Goal: Check status: Check status

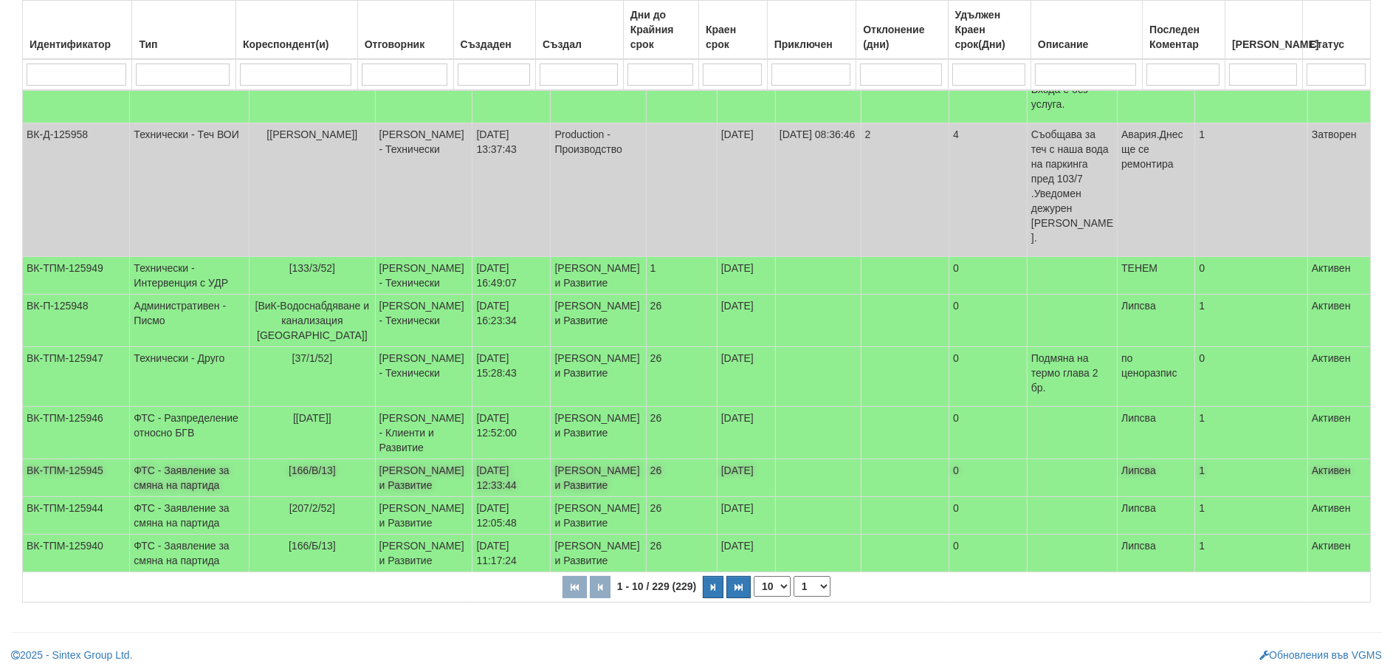
scroll to position [369, 0]
click at [165, 458] on td "ФТС - Заявление за смяна на партида" at bounding box center [190, 477] width 120 height 38
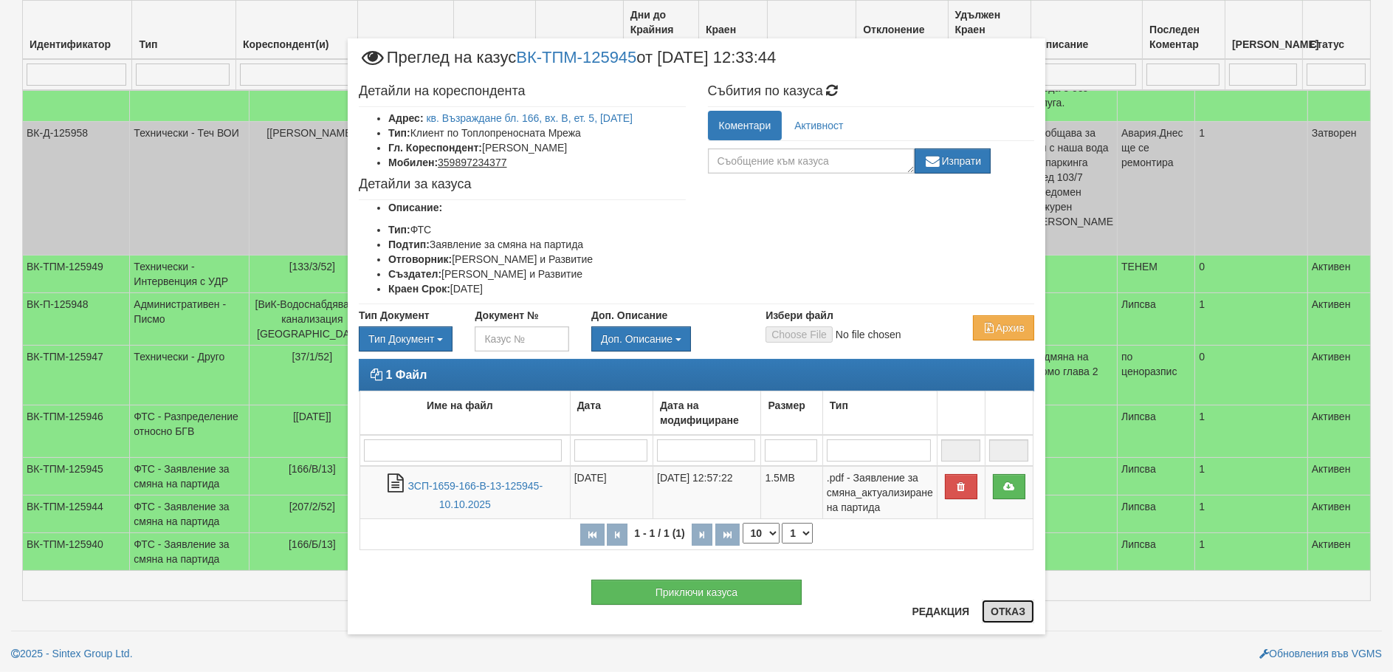
click at [1014, 604] on button "Отказ" at bounding box center [1008, 611] width 52 height 24
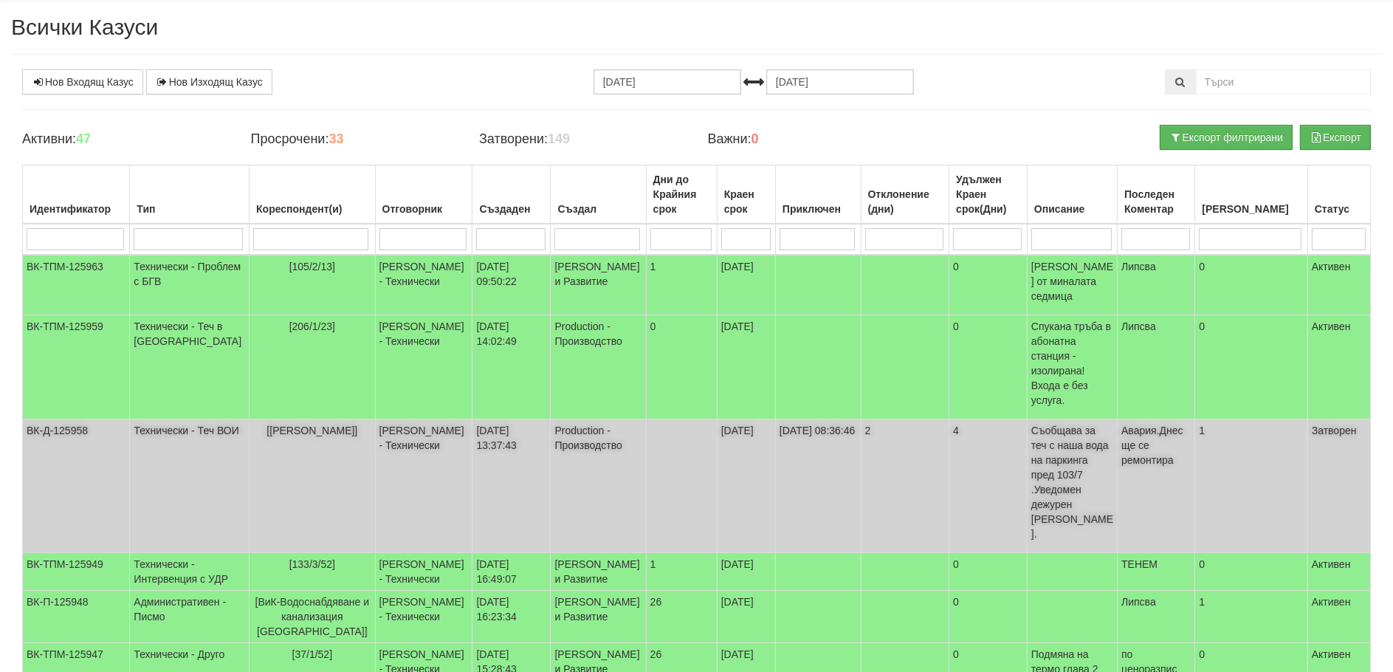
scroll to position [0, 0]
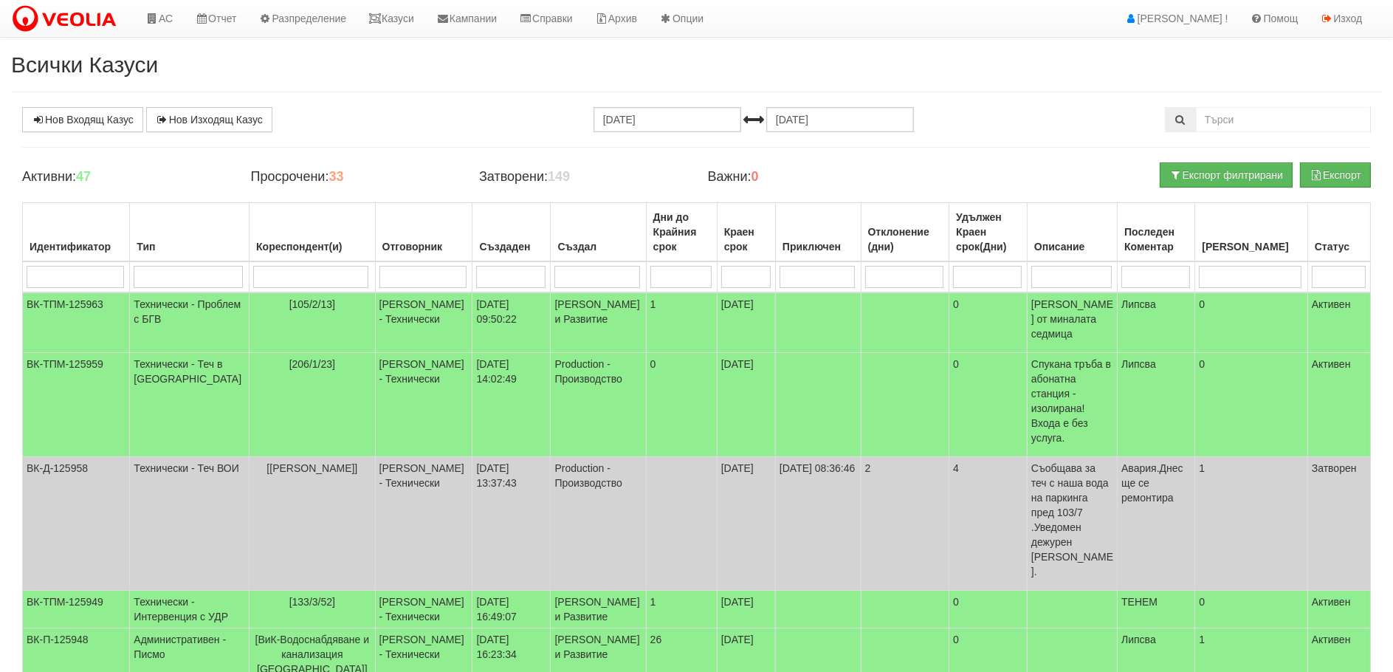
click at [965, 61] on h2 "Всички Казуси" at bounding box center [696, 64] width 1371 height 24
click at [275, 269] on input "search" at bounding box center [310, 277] width 115 height 22
type input "166"
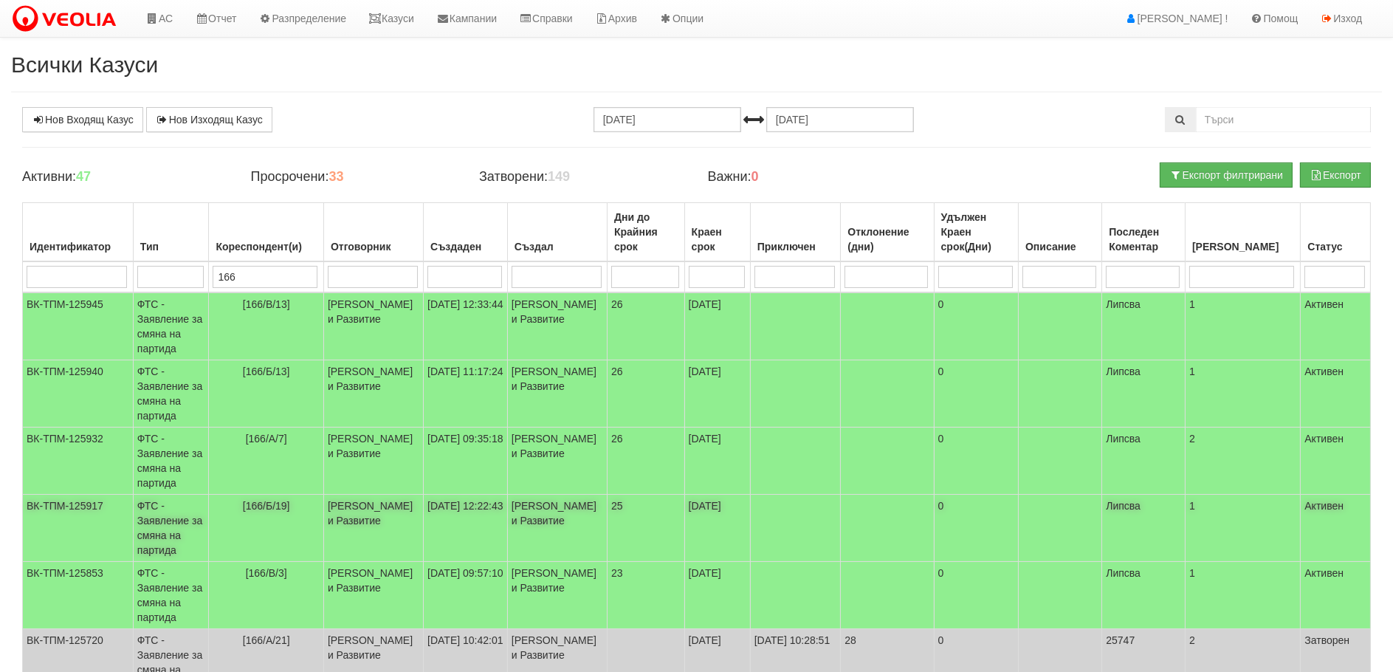
type input "16"
type input "1"
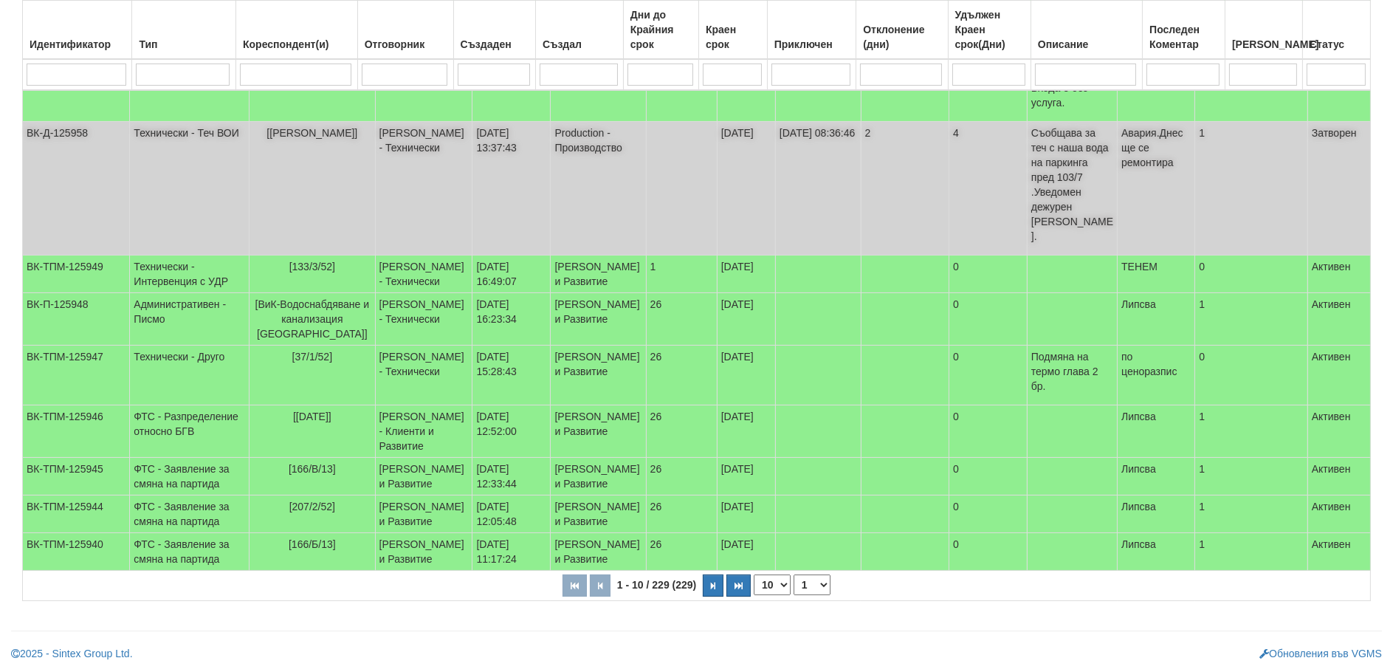
scroll to position [408, 0]
click at [769, 588] on select "10 20 30 40" at bounding box center [772, 584] width 37 height 21
select select "40"
click at [757, 595] on select "10 20 30 40" at bounding box center [772, 584] width 37 height 21
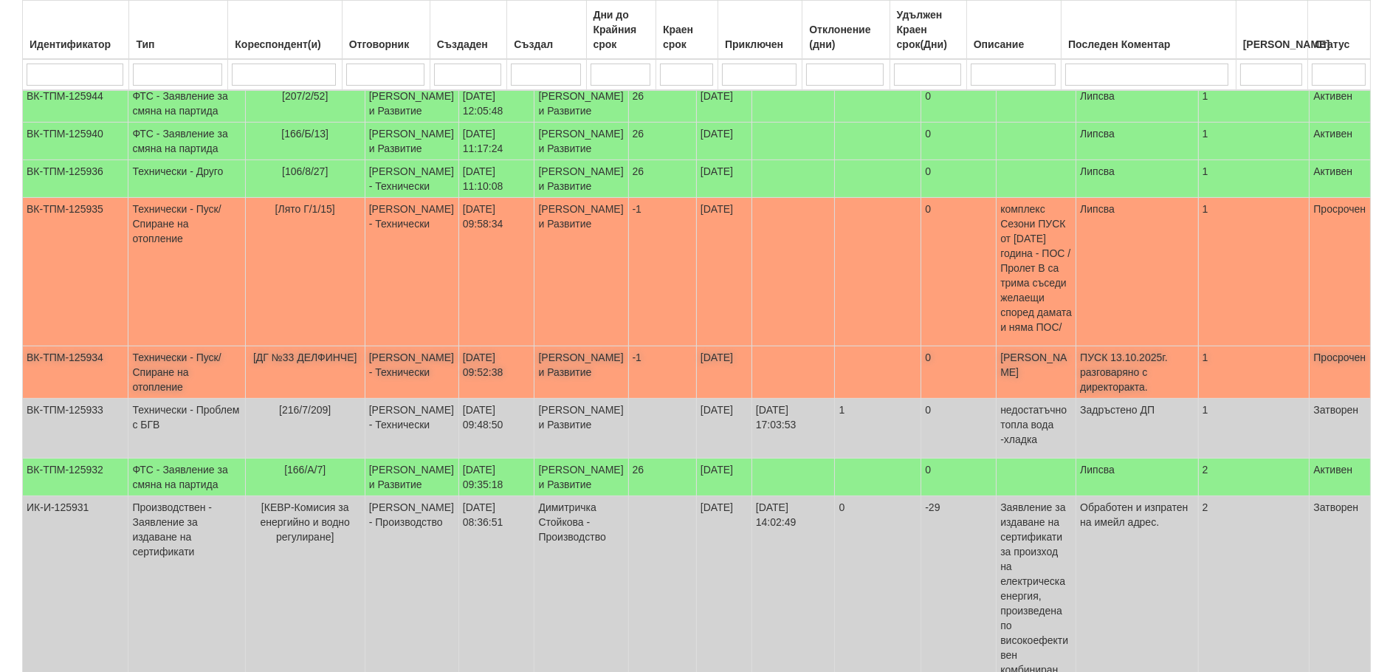
scroll to position [777, 0]
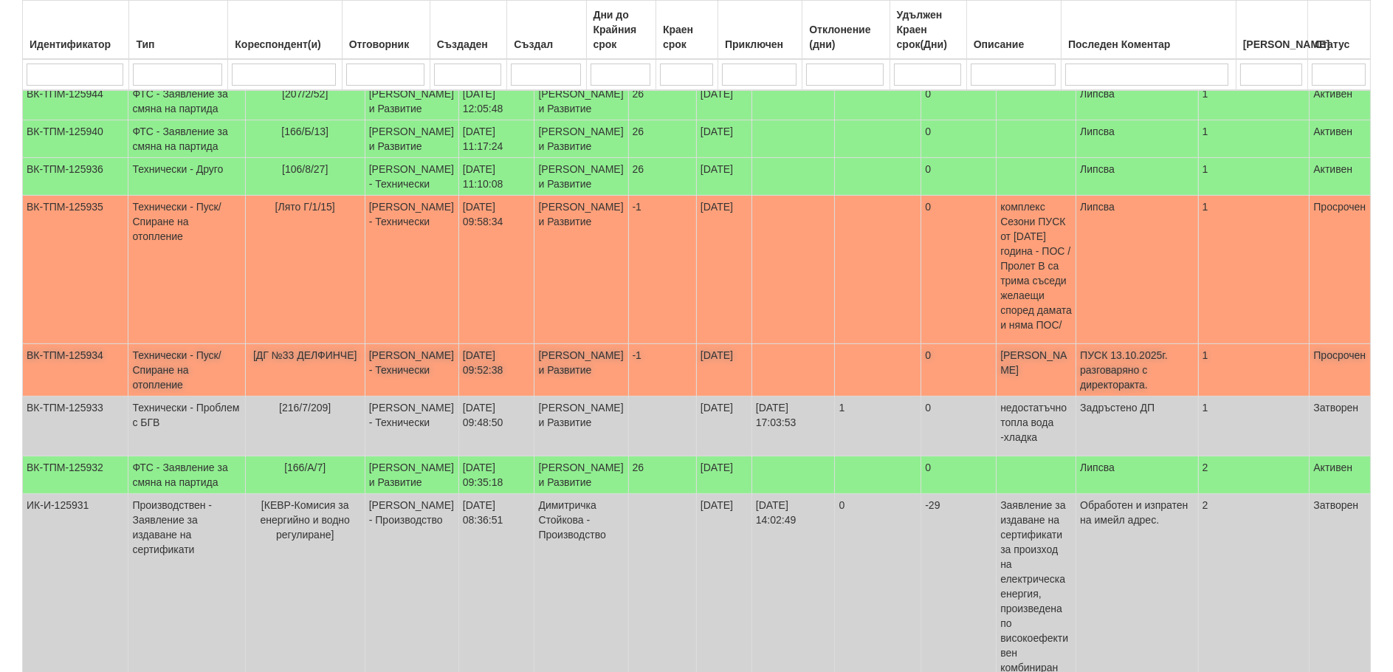
click at [156, 396] on td "Технически - Пуск/Спиране на отопление" at bounding box center [186, 370] width 117 height 52
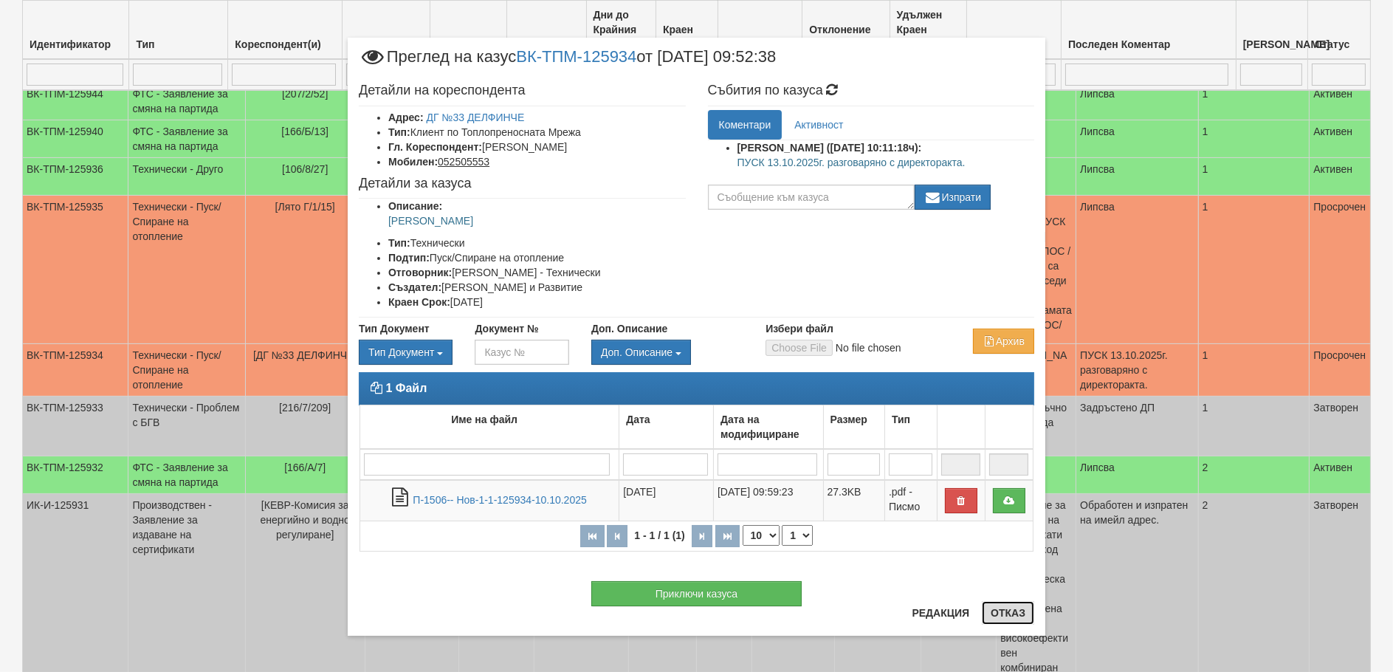
click at [1003, 615] on button "Отказ" at bounding box center [1008, 613] width 52 height 24
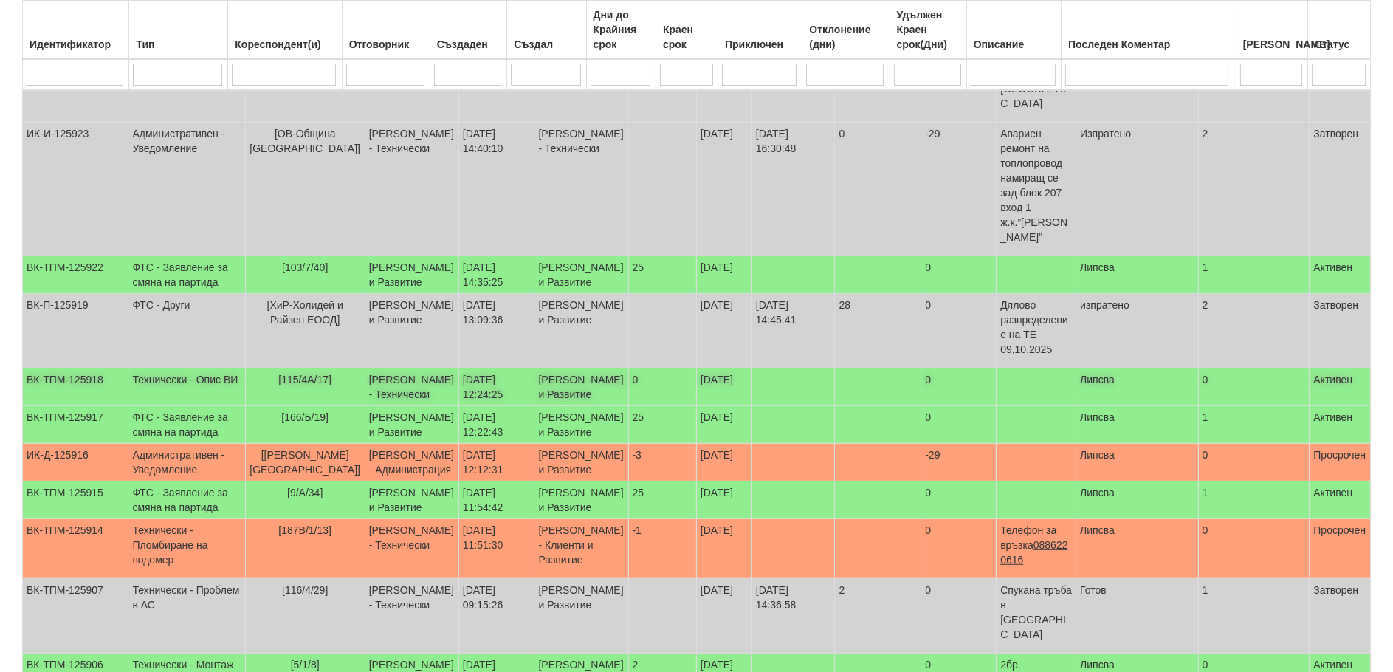
scroll to position [1958, 0]
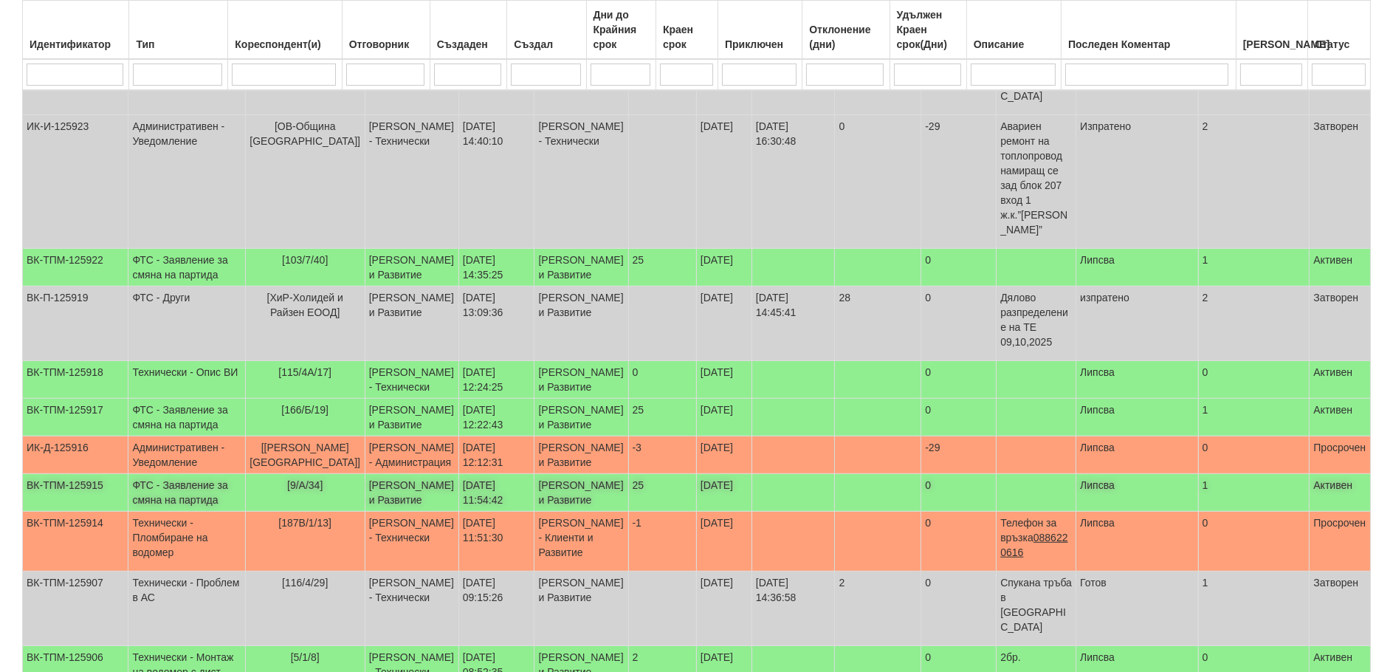
click at [154, 511] on td "ФТС - Заявление за смяна на партида" at bounding box center [186, 493] width 117 height 38
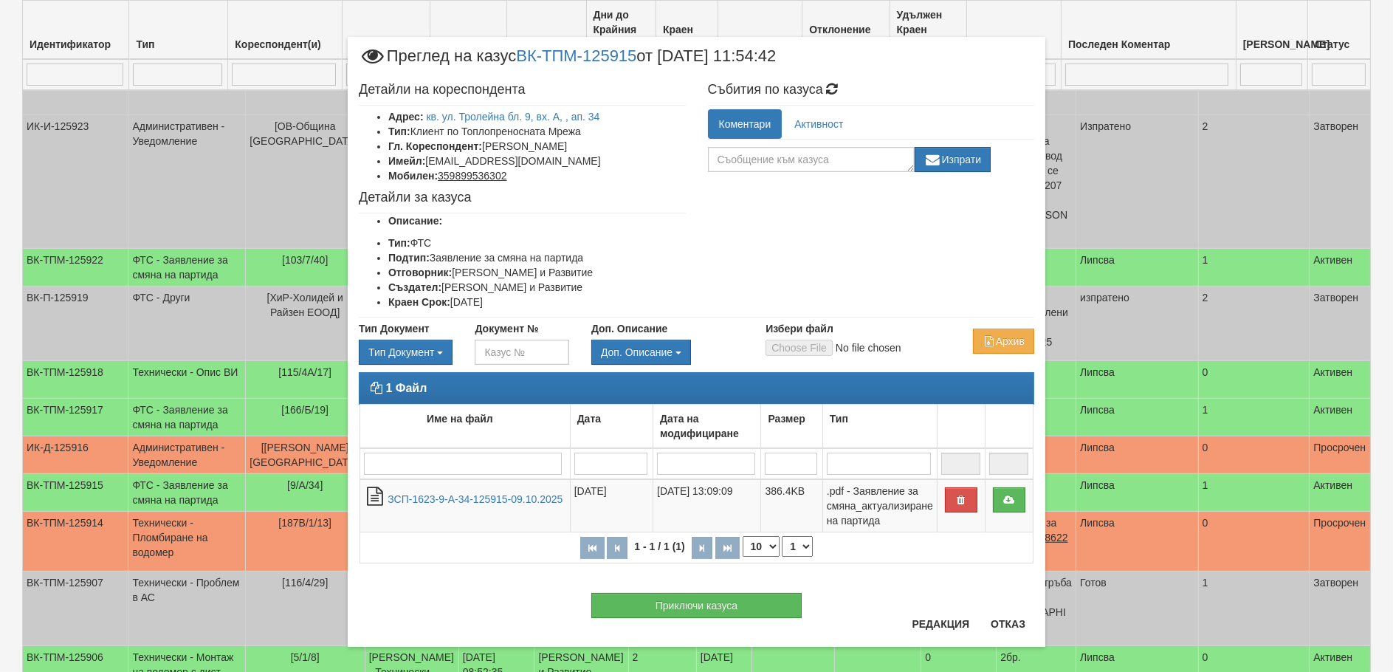
click at [317, 641] on div "× Преглед на казус ВК-ТПМ-125915 от 09/10/2025 11:54:42 Детайли на кореспондент…" at bounding box center [697, 341] width 864 height 683
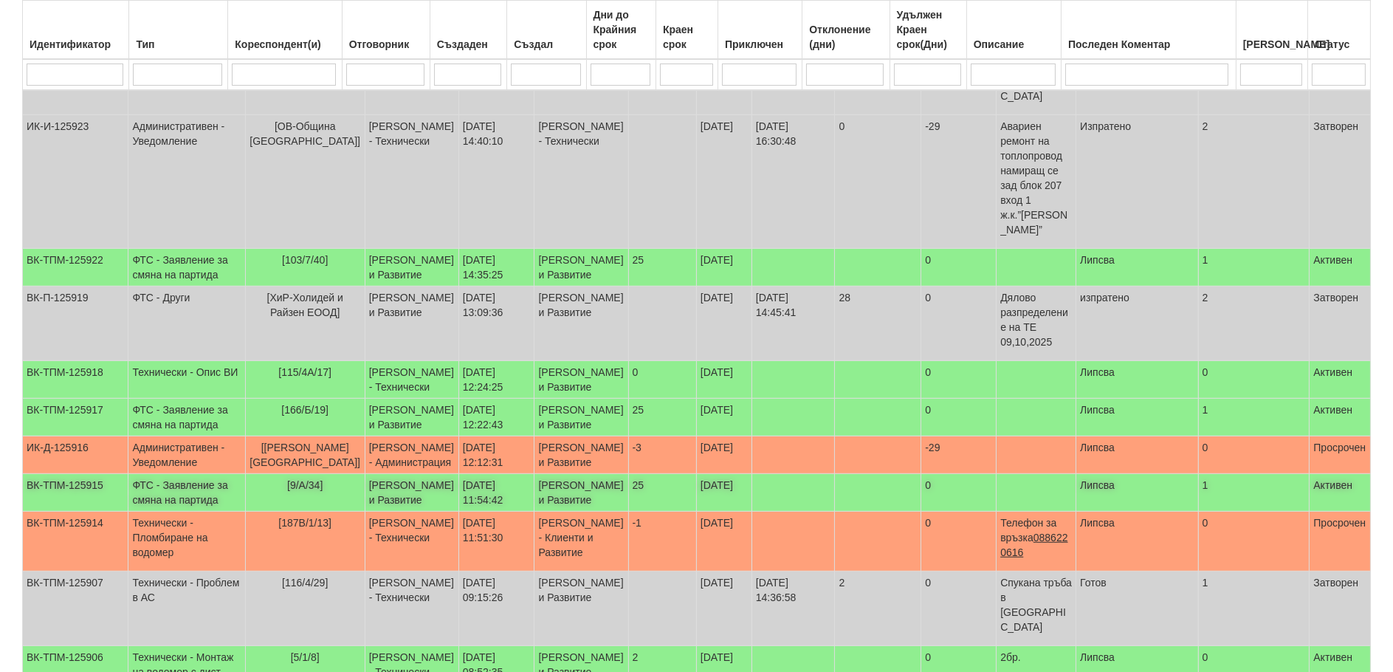
click at [156, 511] on td "ФТС - Заявление за смяна на партида" at bounding box center [186, 493] width 117 height 38
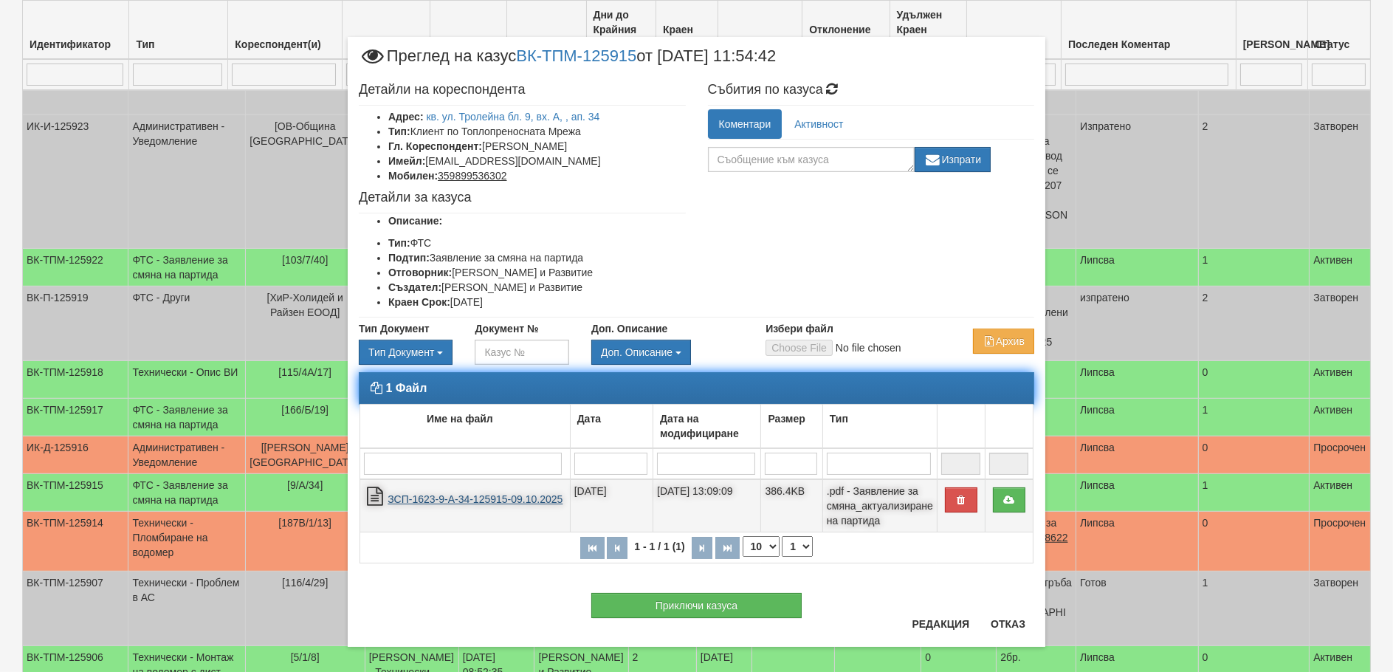
click at [505, 499] on link "ЗСП-1623-9-А-34-125915-09.10.2025" at bounding box center [474, 499] width 175 height 12
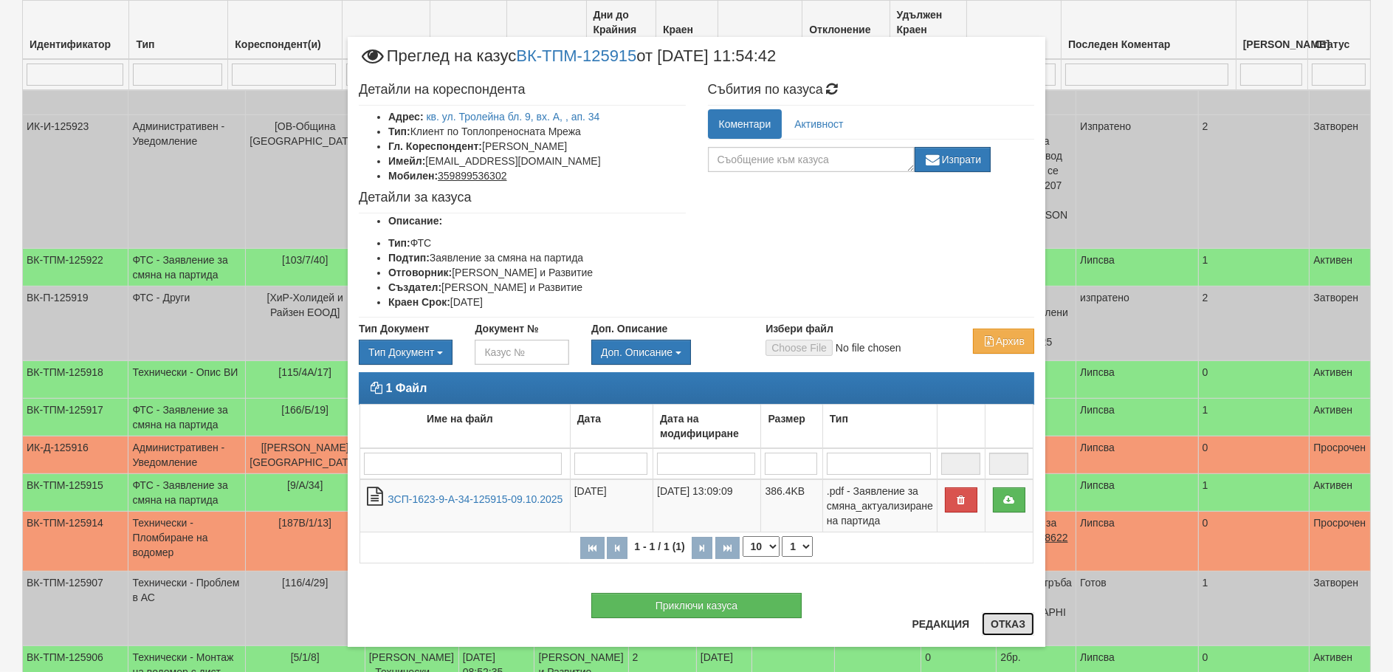
drag, startPoint x: 1009, startPoint y: 626, endPoint x: 971, endPoint y: 599, distance: 46.5
click at [1009, 624] on button "Отказ" at bounding box center [1008, 624] width 52 height 24
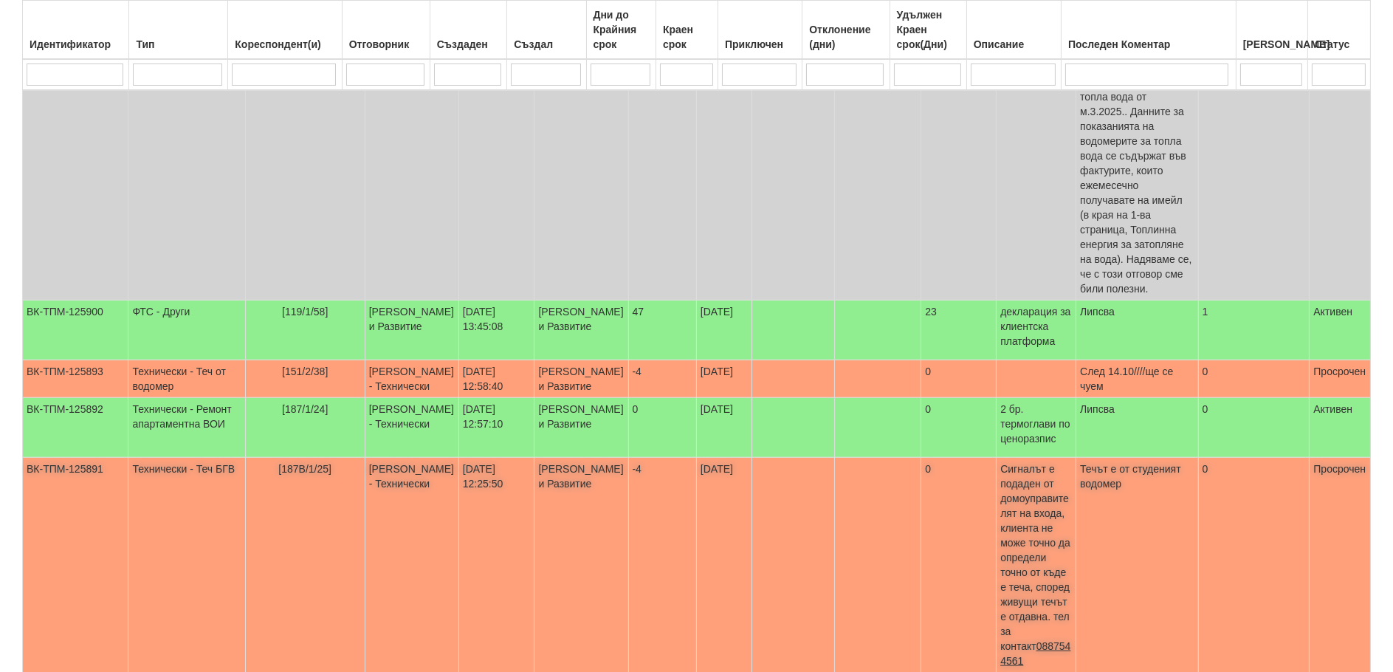
scroll to position [3115, 0]
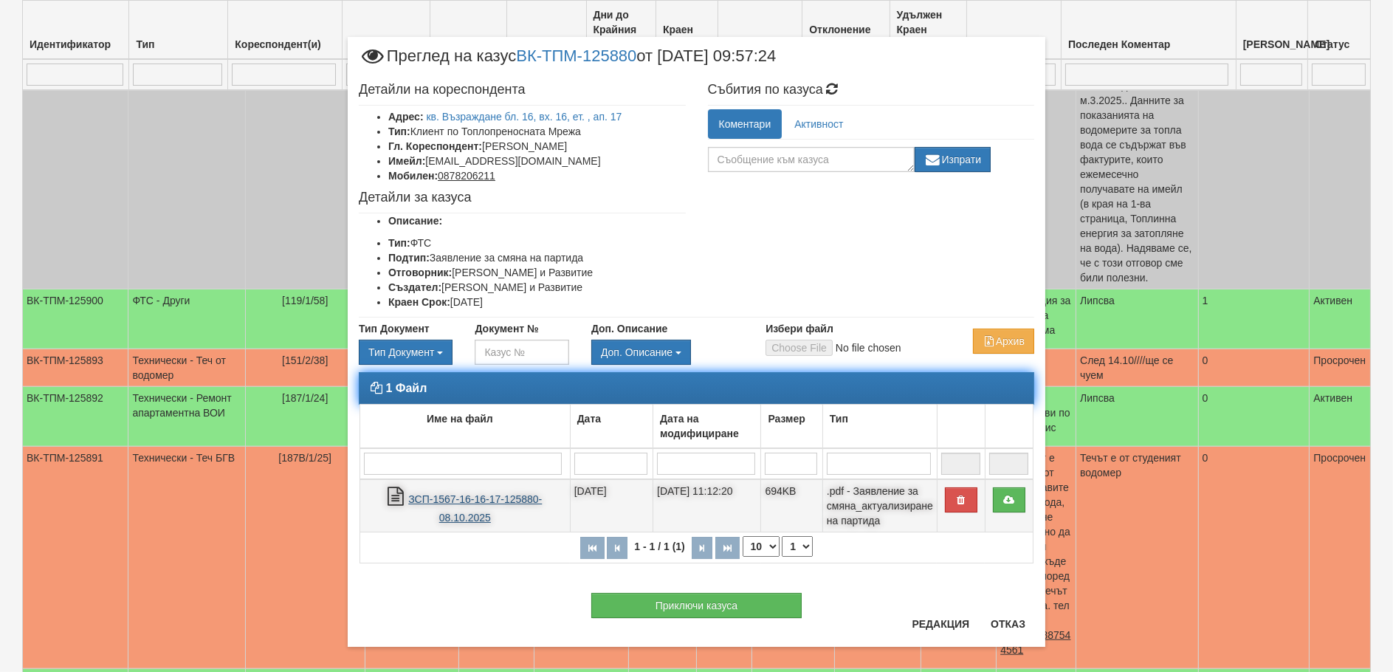
click at [464, 501] on link "ЗСП-1567-16-16-17-125880-08.10.2025" at bounding box center [475, 508] width 134 height 30
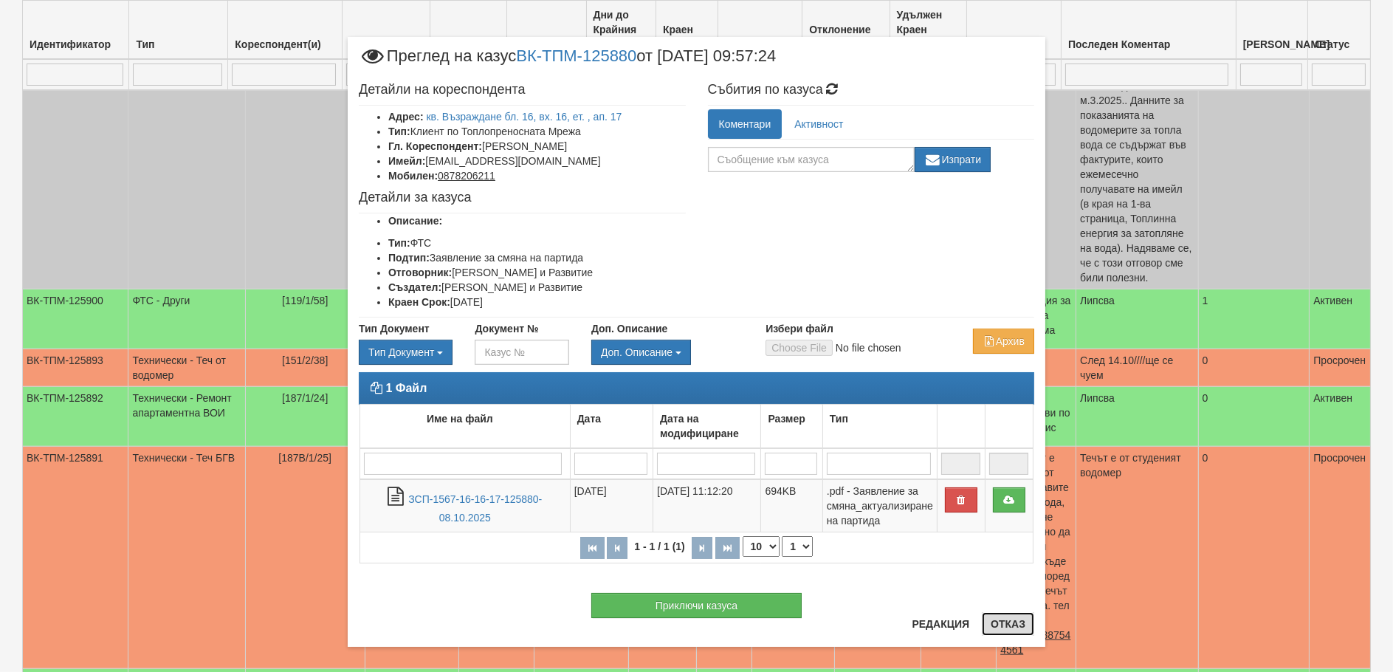
click at [1006, 625] on button "Отказ" at bounding box center [1008, 624] width 52 height 24
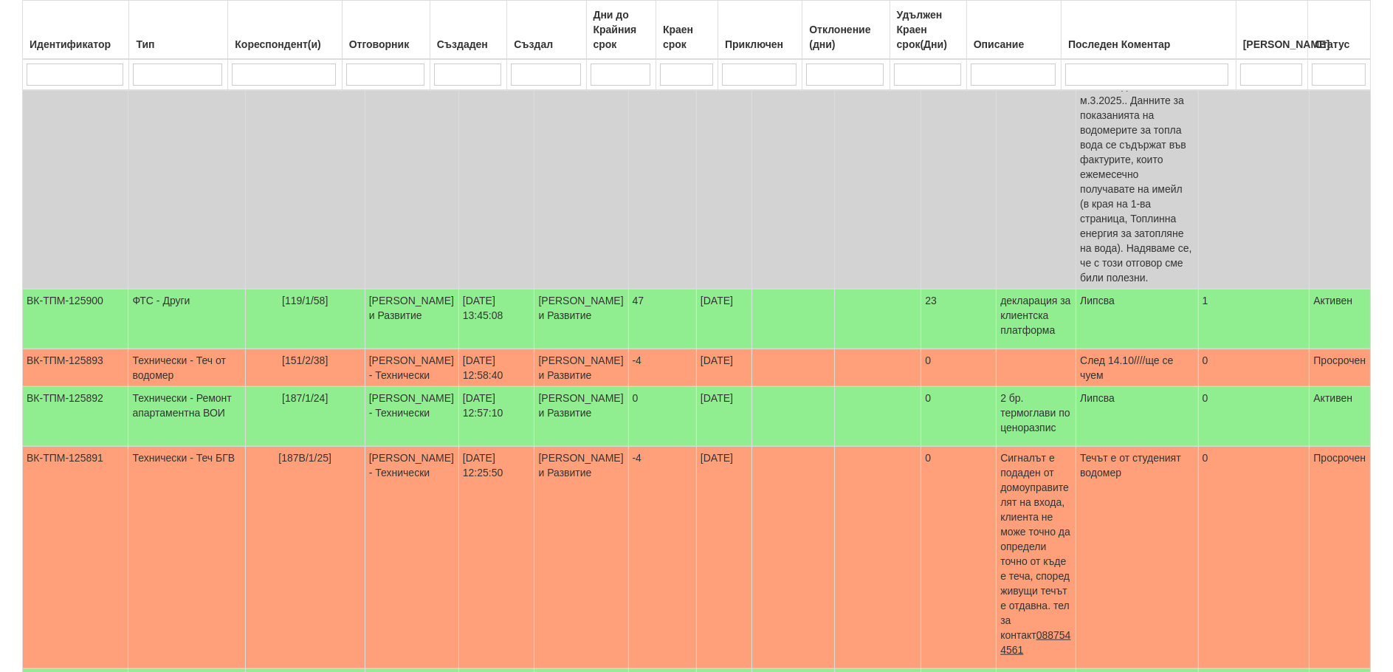
click at [251, 69] on input "search" at bounding box center [283, 74] width 103 height 22
type input "166"
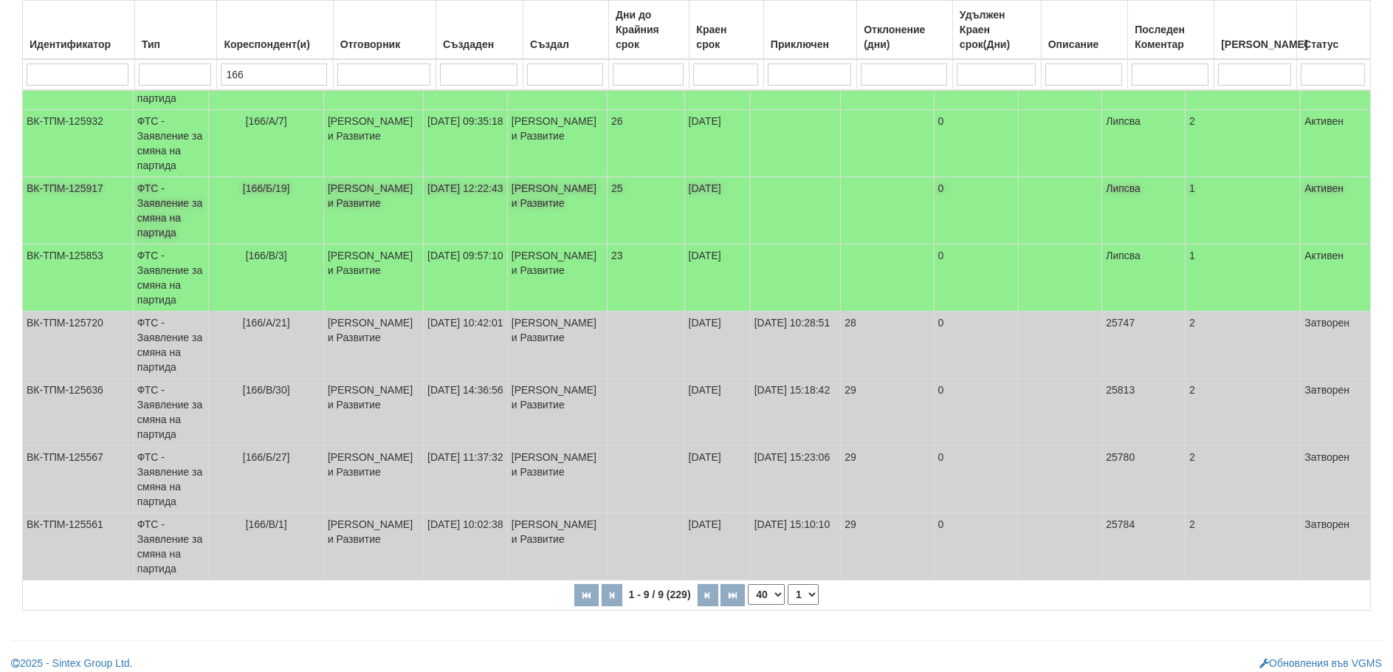
scroll to position [326, 0]
